Goal: Task Accomplishment & Management: Complete application form

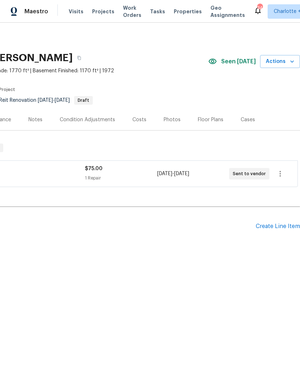
scroll to position [0, 106]
click at [278, 221] on div "Pending Line Items Create Line Item" at bounding box center [97, 226] width 407 height 33
click at [280, 223] on div "Create Line Item" at bounding box center [278, 226] width 44 height 7
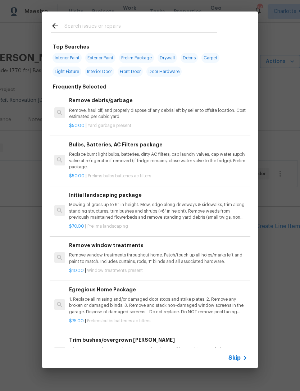
click at [146, 26] on input "text" at bounding box center [140, 27] width 153 height 11
type input "Prst"
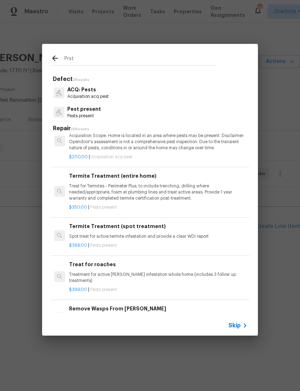
scroll to position [55, 0]
click at [109, 172] on h6 "Termite Treatment (entire home)" at bounding box center [158, 176] width 178 height 8
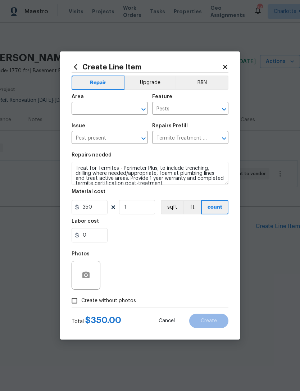
click at [227, 68] on icon at bounding box center [225, 67] width 6 height 6
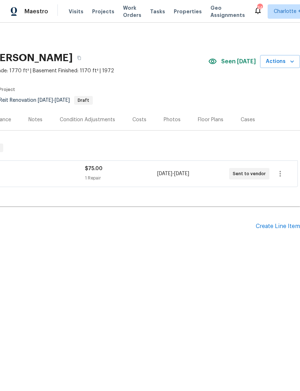
click at [284, 225] on div "Create Line Item" at bounding box center [278, 226] width 44 height 7
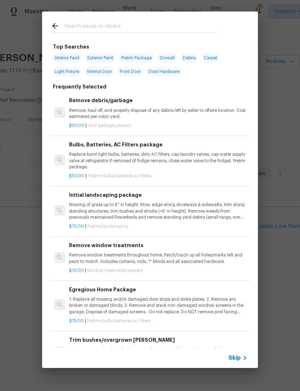
click at [137, 26] on input "text" at bounding box center [140, 27] width 153 height 11
type input "Termi"
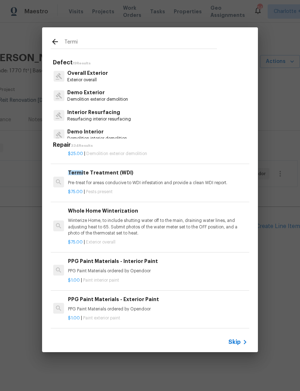
scroll to position [175, 1]
click at [157, 180] on p "Pre-treat for areas conducive to WDI infestation and provide a clean WDI report." at bounding box center [157, 183] width 178 height 6
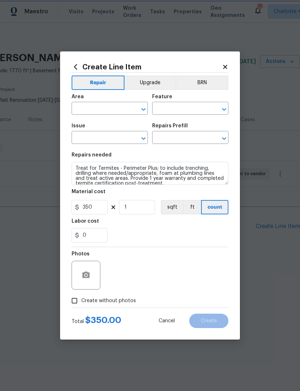
type input "Pests"
type input "Pest present"
type input "Termite Treatment (WDI) $75.00"
type textarea "Pre-treat for areas conducive to WDI infestation and provide a clean WDI report."
type input "75"
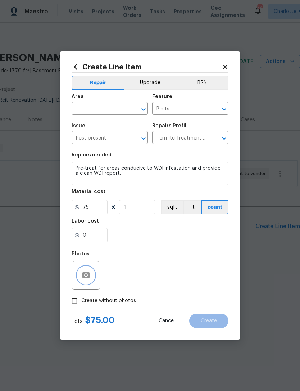
click at [88, 275] on icon "button" at bounding box center [85, 275] width 7 height 6
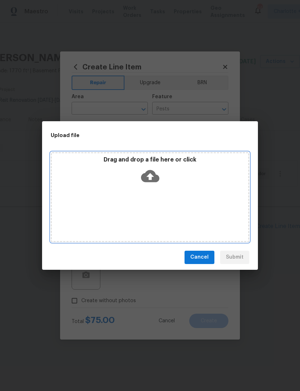
click at [158, 179] on icon at bounding box center [150, 176] width 18 height 12
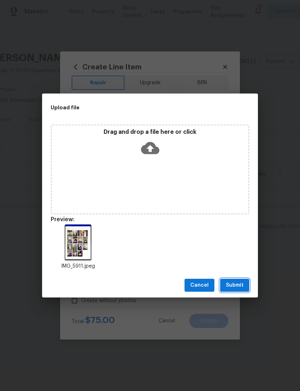
click at [240, 281] on button "Submit" at bounding box center [234, 285] width 29 height 13
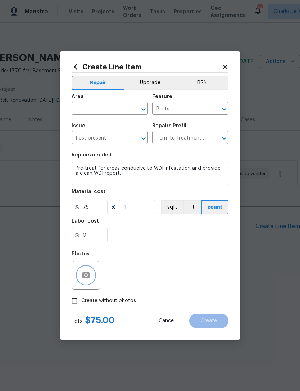
click at [131, 112] on icon "Clear" at bounding box center [134, 109] width 7 height 7
type input "i"
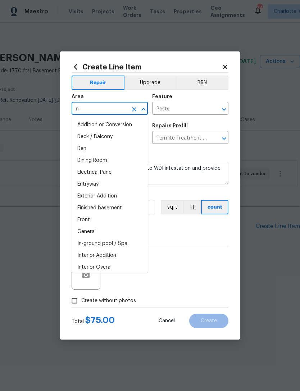
type input "nt"
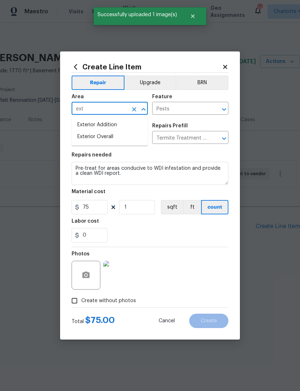
click at [130, 137] on li "Exterior Overall" at bounding box center [110, 137] width 76 height 12
type input "Exterior Overall"
click at [189, 236] on div "0" at bounding box center [150, 235] width 157 height 14
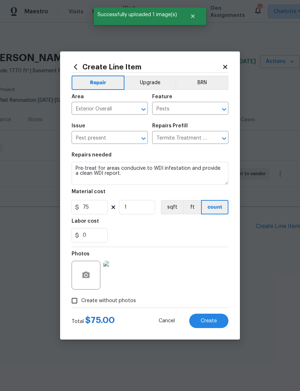
click at [209, 321] on span "Create" at bounding box center [209, 320] width 16 height 5
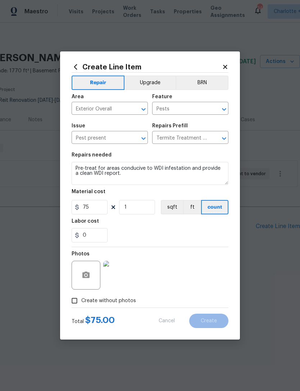
type input "0"
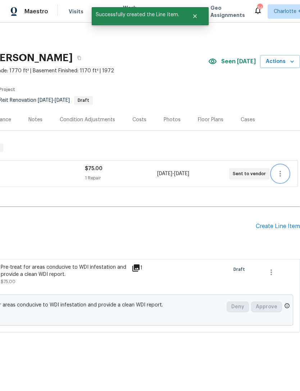
click at [286, 167] on button "button" at bounding box center [280, 173] width 17 height 17
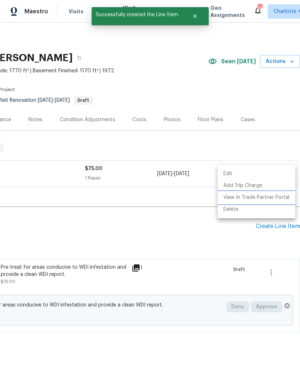
click at [284, 195] on li "View In Trade Partner Portal" at bounding box center [257, 198] width 78 height 12
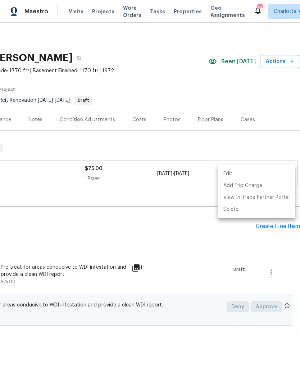
click at [89, 233] on div at bounding box center [150, 195] width 300 height 391
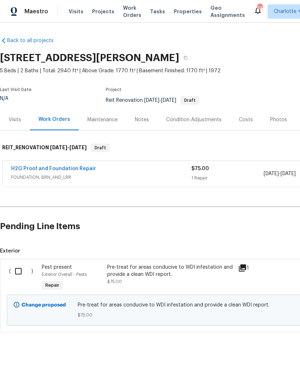
scroll to position [0, 0]
click at [20, 270] on input "checkbox" at bounding box center [21, 271] width 21 height 15
checkbox input "true"
click at [261, 369] on span "Create Work Order" at bounding box center [259, 373] width 48 height 9
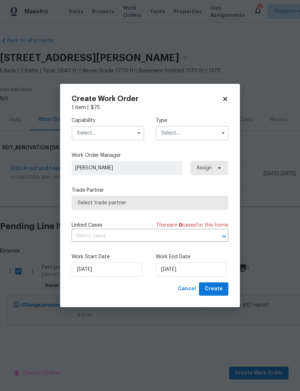
click at [135, 126] on input "text" at bounding box center [108, 133] width 73 height 14
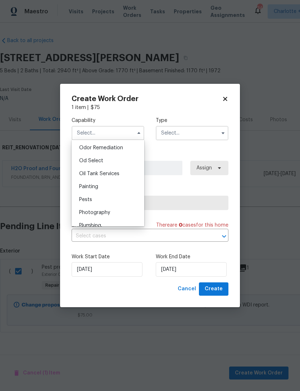
scroll to position [567, 0]
click at [106, 199] on div "Pests" at bounding box center [107, 198] width 69 height 13
type input "Pests"
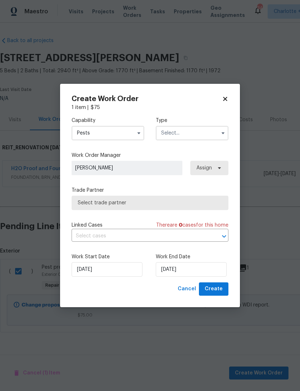
click at [213, 128] on input "text" at bounding box center [192, 133] width 73 height 14
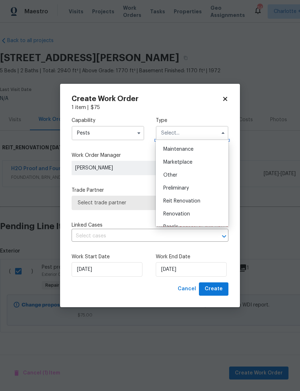
scroll to position [123, 0]
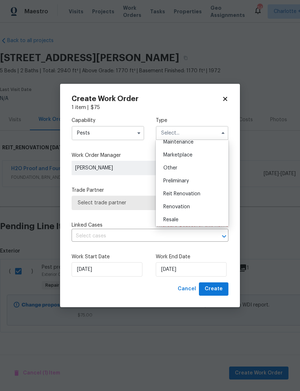
click at [202, 192] on div "Reit Renovation" at bounding box center [192, 193] width 69 height 13
type input "Reit Renovation"
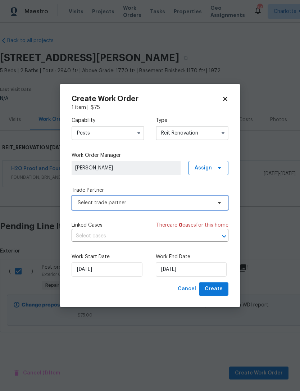
click at [213, 198] on span "Select trade partner" at bounding box center [150, 203] width 157 height 14
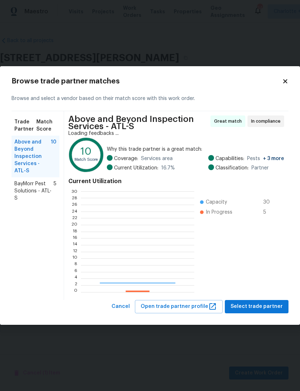
scroll to position [101, 113]
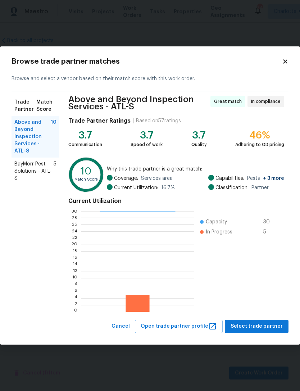
click at [37, 172] on span "BayMorr Pest Solutions - ATL-S" at bounding box center [33, 171] width 39 height 22
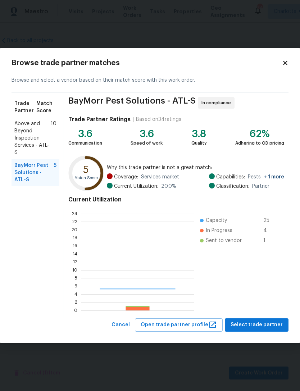
scroll to position [101, 113]
click at [283, 63] on icon at bounding box center [285, 63] width 6 height 6
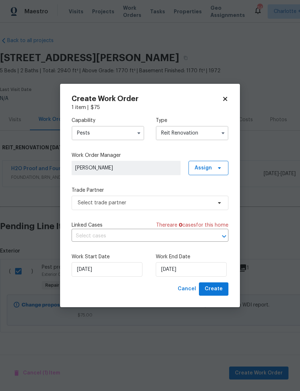
click at [232, 99] on div "Create Work Order 1 item | $ 75 Capability Pests Type Reit Renovation Work Orde…" at bounding box center [150, 195] width 180 height 223
click at [227, 95] on div "Create Work Order" at bounding box center [150, 98] width 157 height 7
click at [228, 98] on icon at bounding box center [225, 99] width 6 height 6
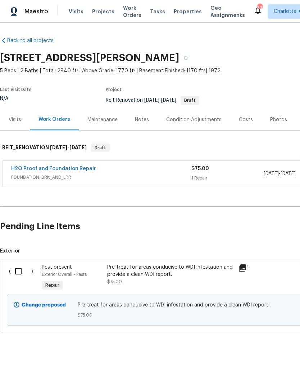
click at [22, 274] on input "checkbox" at bounding box center [21, 271] width 21 height 15
checkbox input "true"
click at [273, 374] on span "Create Work Order" at bounding box center [259, 373] width 48 height 9
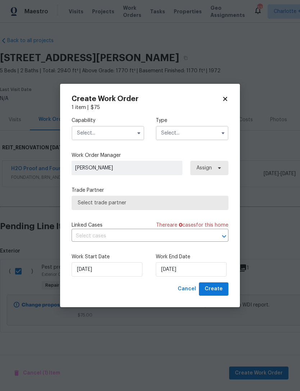
click at [117, 133] on input "text" at bounding box center [108, 133] width 73 height 14
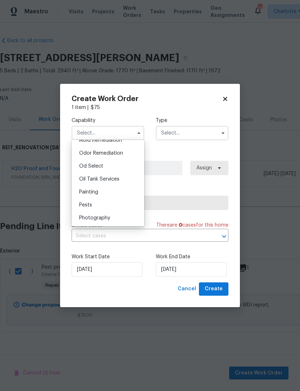
scroll to position [561, 0]
click at [117, 202] on div "Pests" at bounding box center [107, 204] width 69 height 13
type input "Pests"
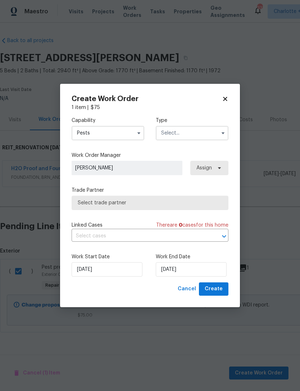
click at [214, 134] on input "text" at bounding box center [192, 133] width 73 height 14
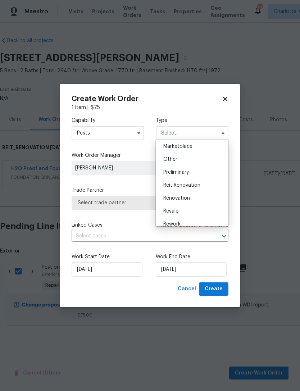
scroll to position [132, 0]
click at [207, 183] on div "Reit Renovation" at bounding box center [192, 184] width 69 height 13
type input "Reit Renovation"
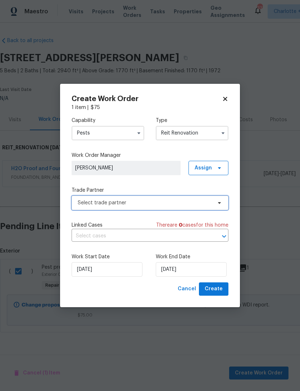
click at [180, 206] on span "Select trade partner" at bounding box center [145, 202] width 134 height 7
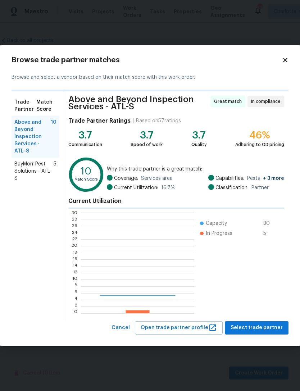
scroll to position [101, 113]
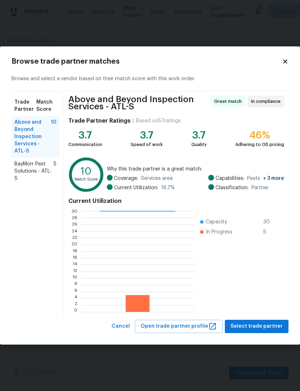
click at [287, 64] on icon at bounding box center [285, 61] width 6 height 6
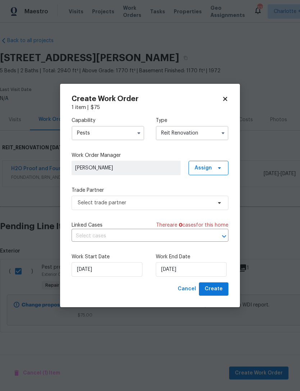
click at [227, 100] on icon at bounding box center [225, 99] width 6 height 6
checkbox input "false"
